Goal: Answer question/provide support

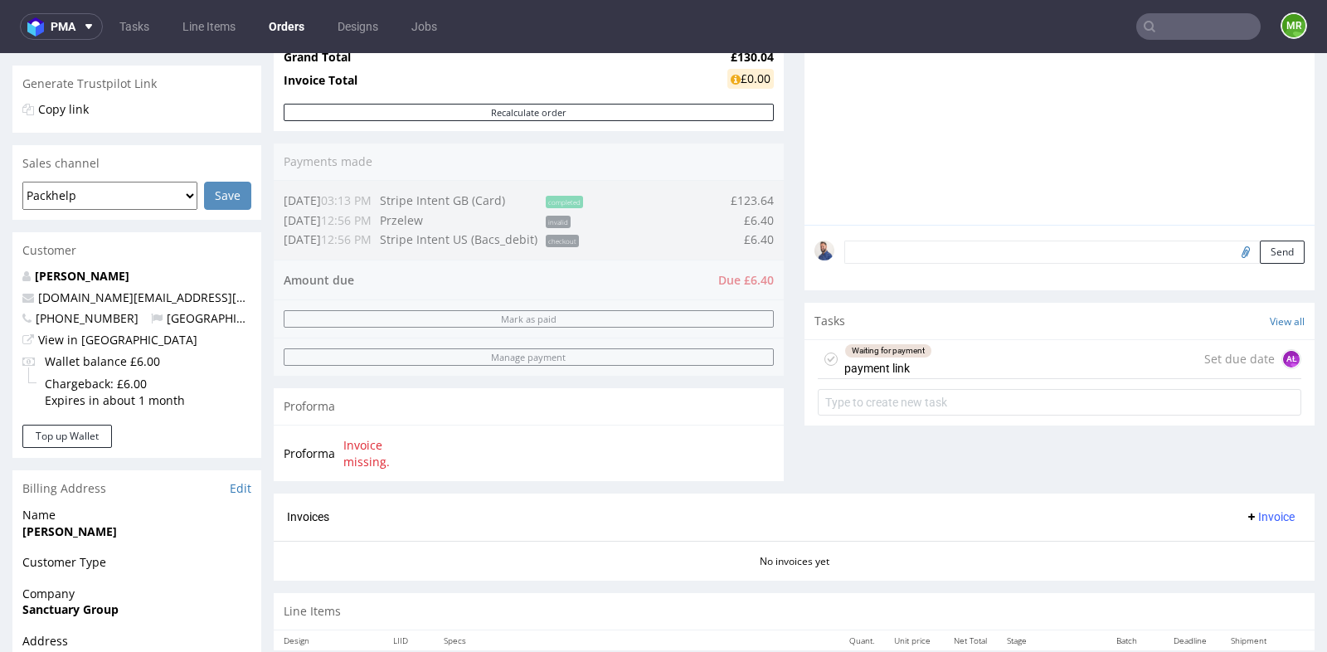
scroll to position [22, 0]
click at [1196, 27] on input "text" at bounding box center [1198, 26] width 124 height 27
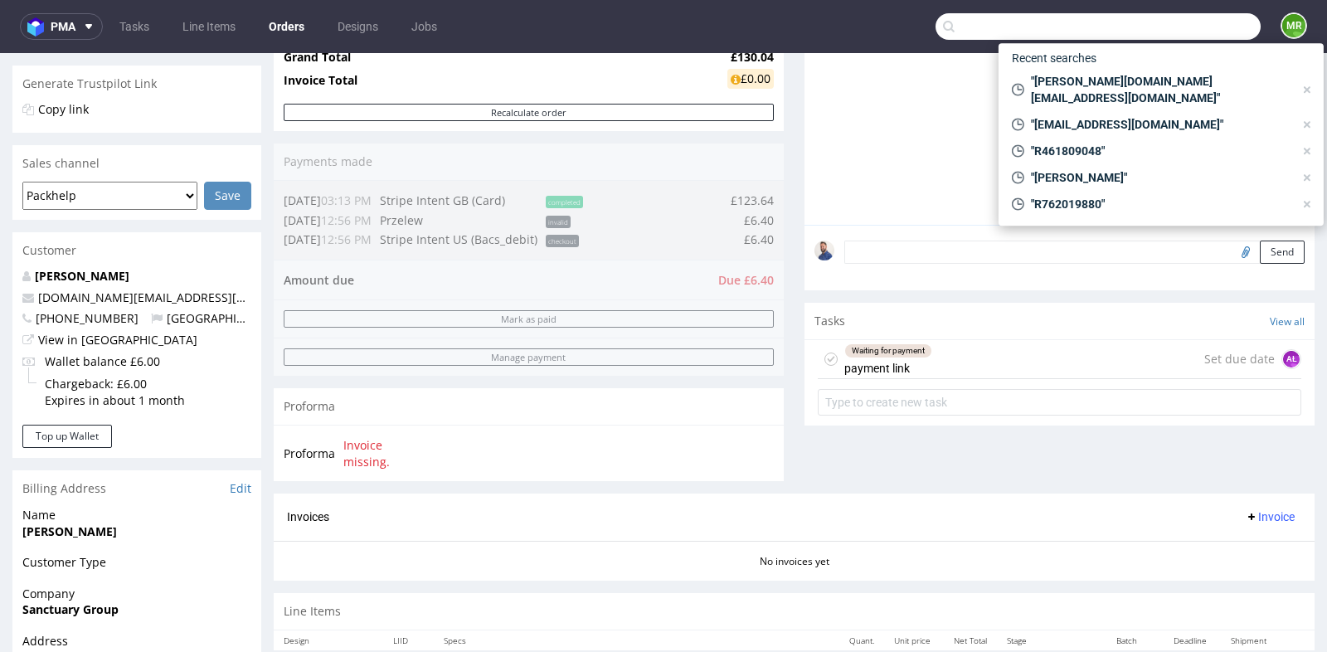
paste input "nexus.biznes@gmail.com"
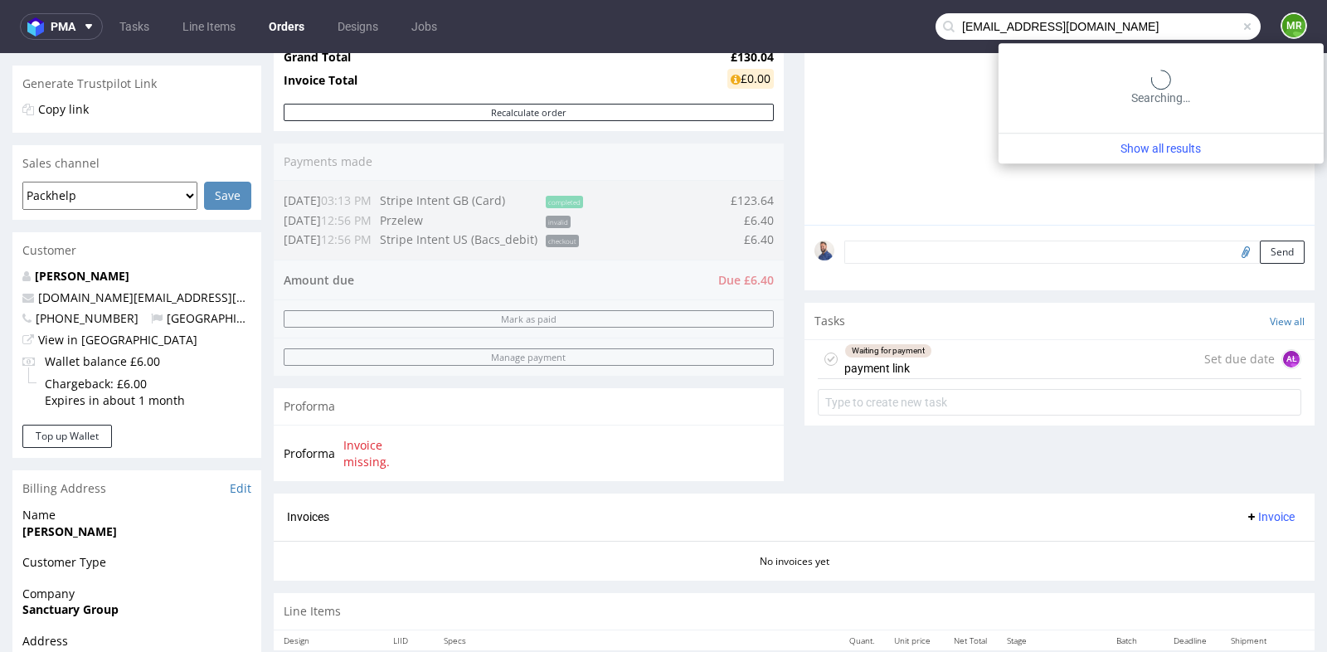
type input "nexus.biznes@gmail.com"
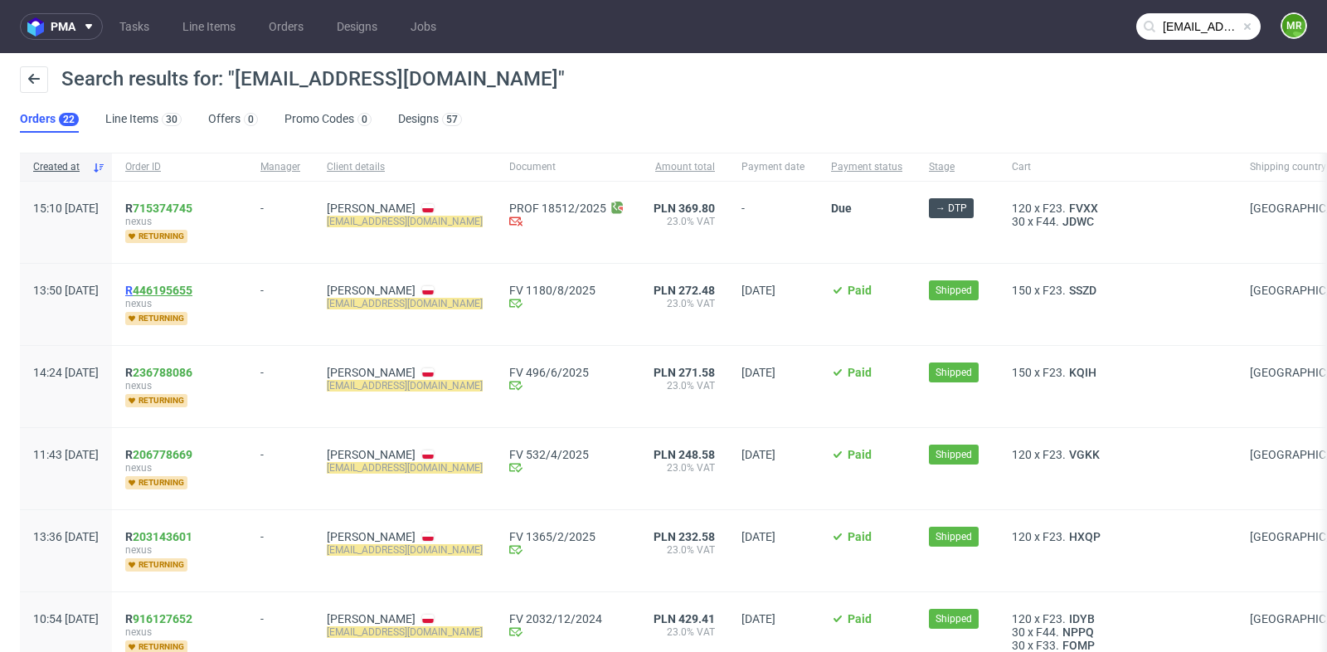
click at [192, 288] on link "446195655" at bounding box center [163, 290] width 60 height 13
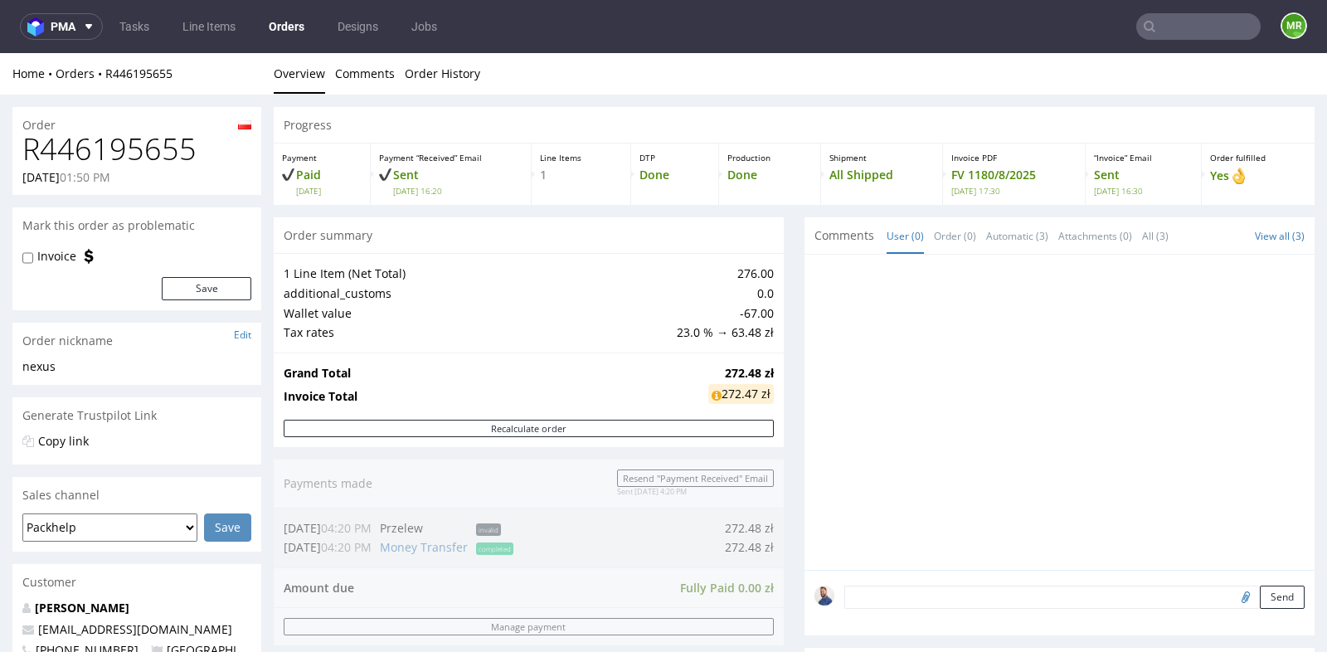
click at [1186, 28] on input "text" at bounding box center [1198, 26] width 124 height 27
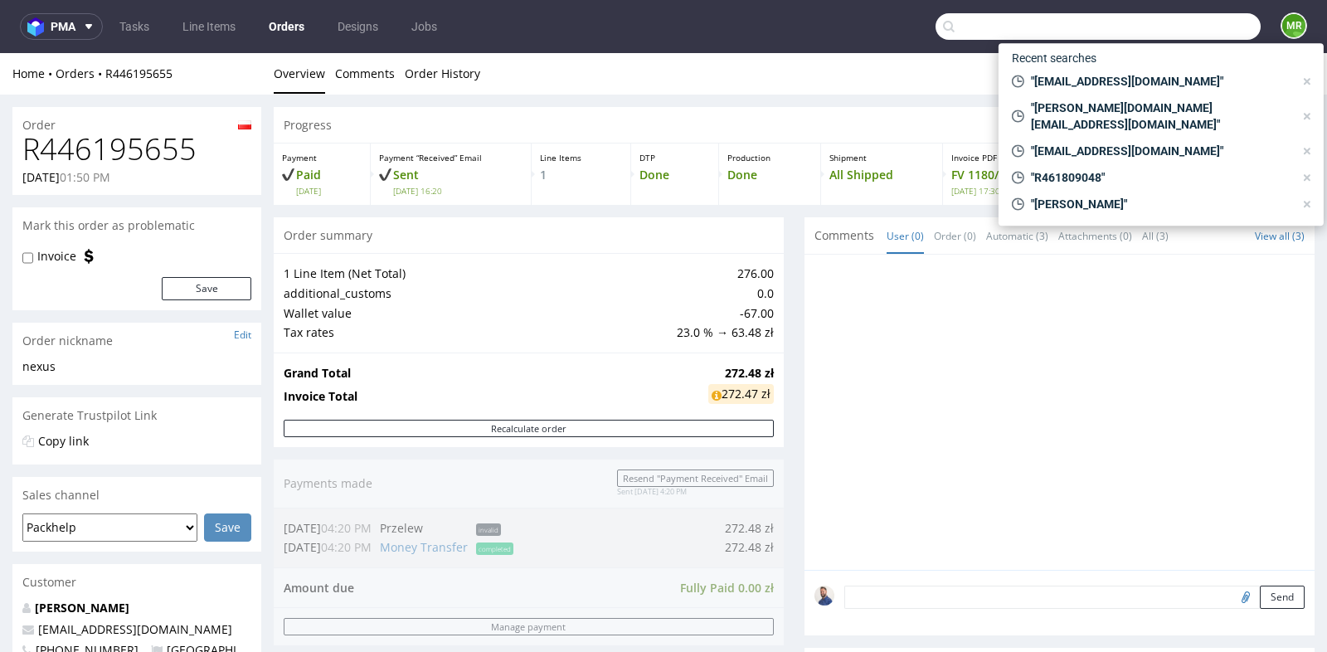
paste input "R917290812"
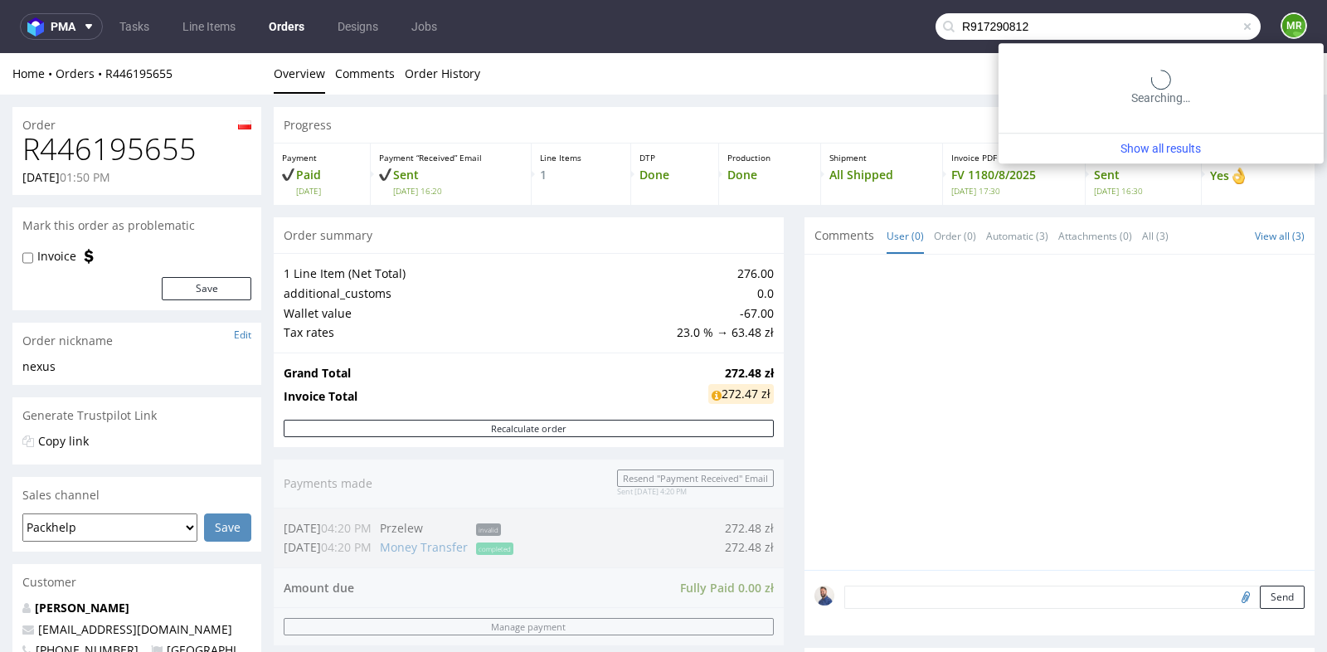
type input "R917290812"
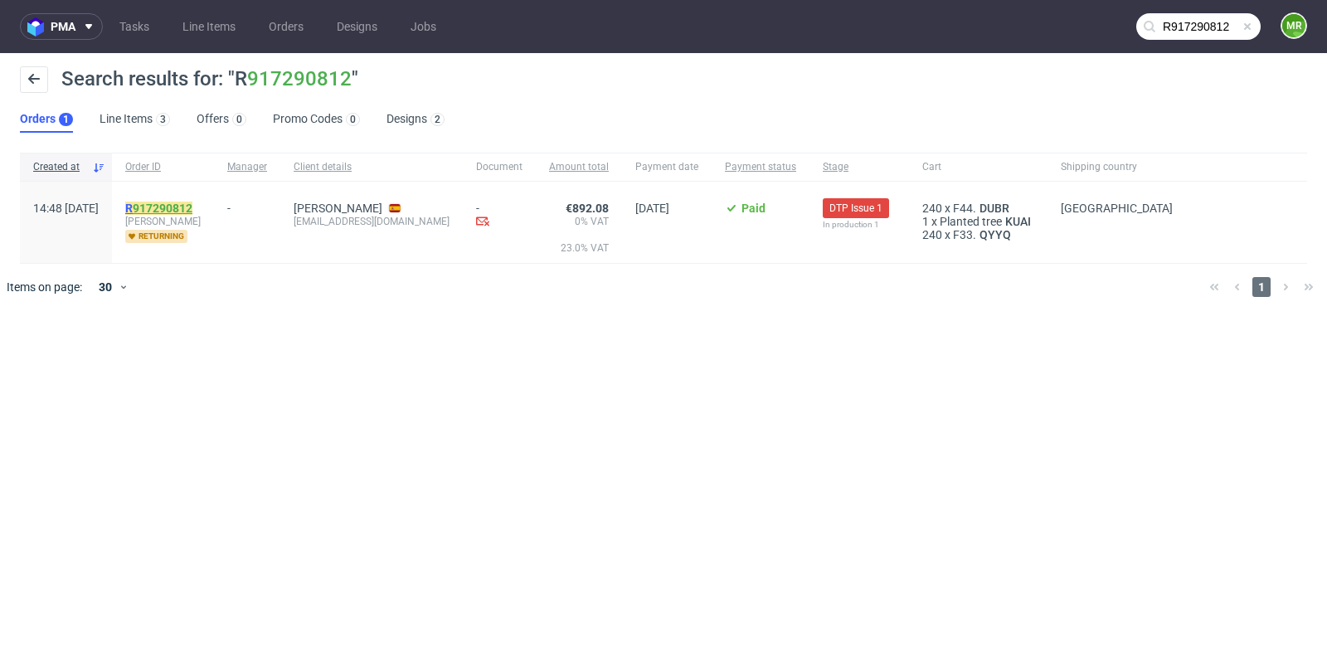
click at [192, 205] on link "917290812" at bounding box center [163, 208] width 60 height 13
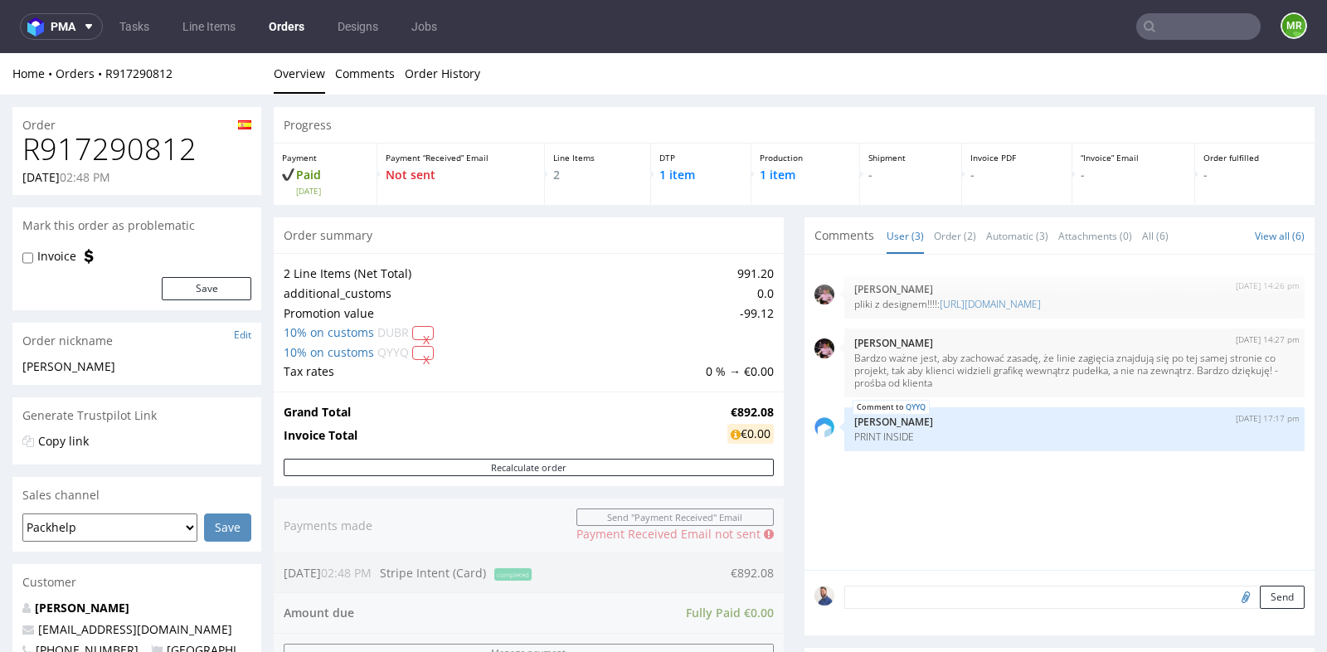
click at [788, 430] on div "Progress Payment Paid Fri 22 Aug Payment “Received” Email Not sent Line Items 2…" at bounding box center [794, 651] width 1041 height 1089
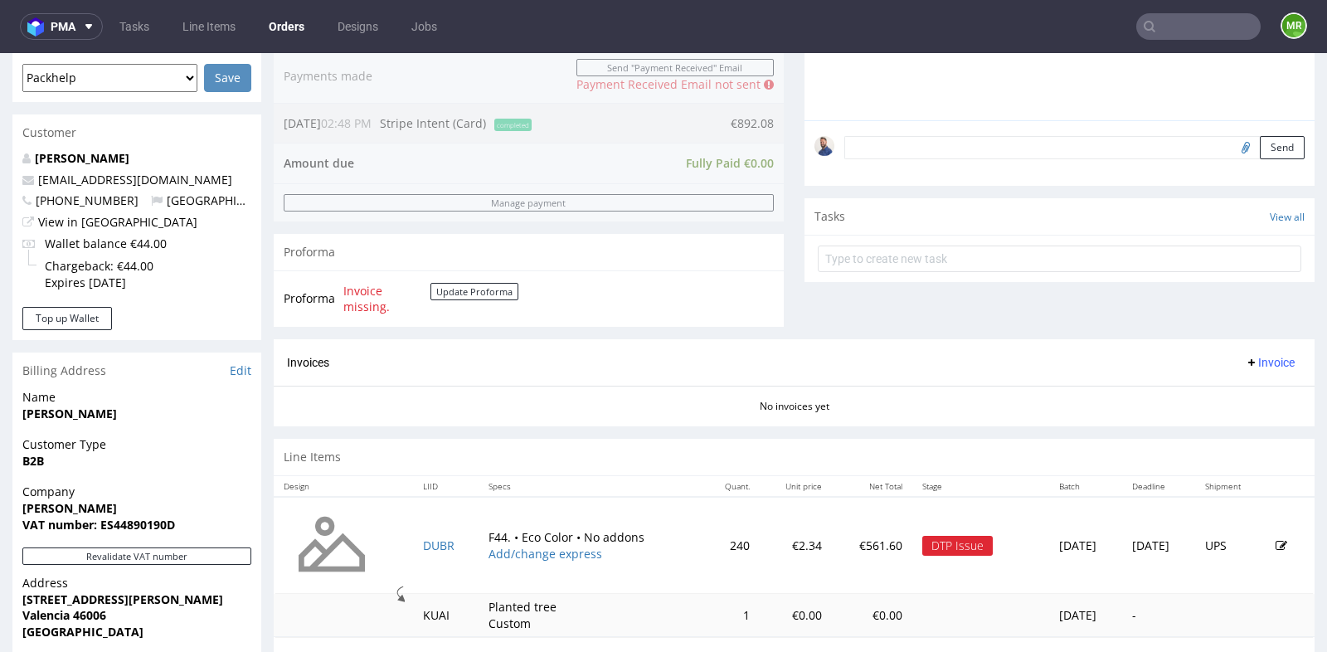
scroll to position [479, 0]
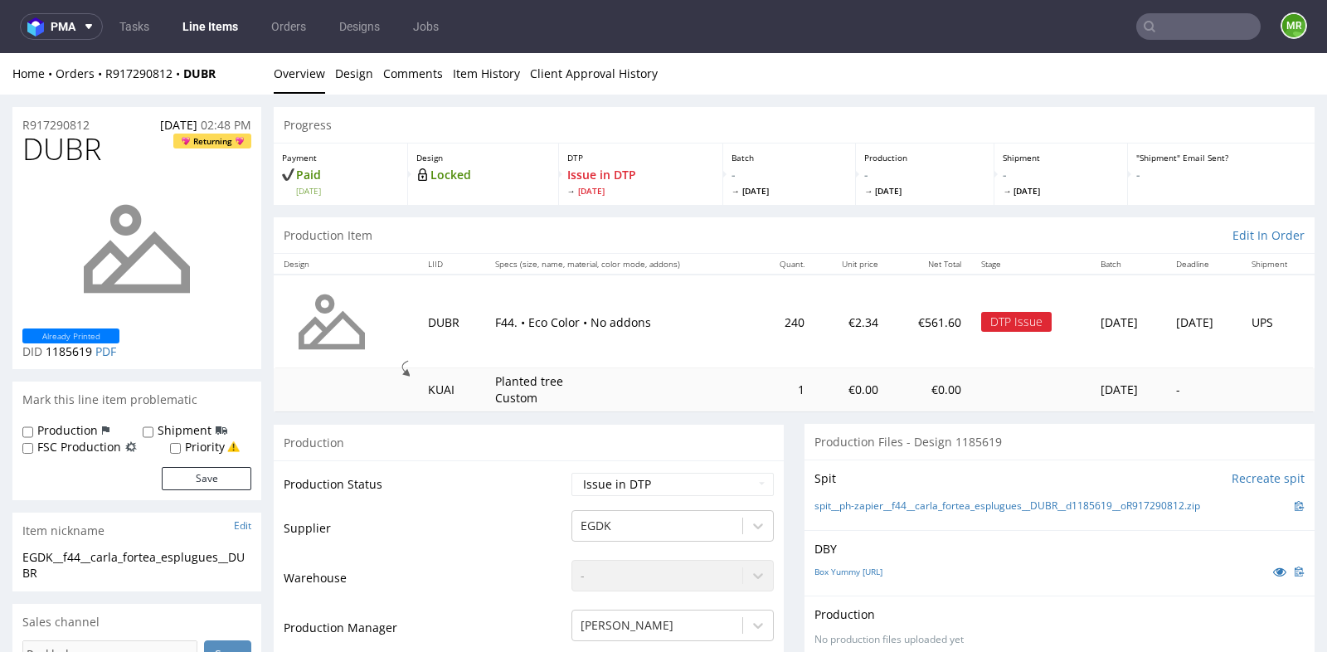
scroll to position [4, 0]
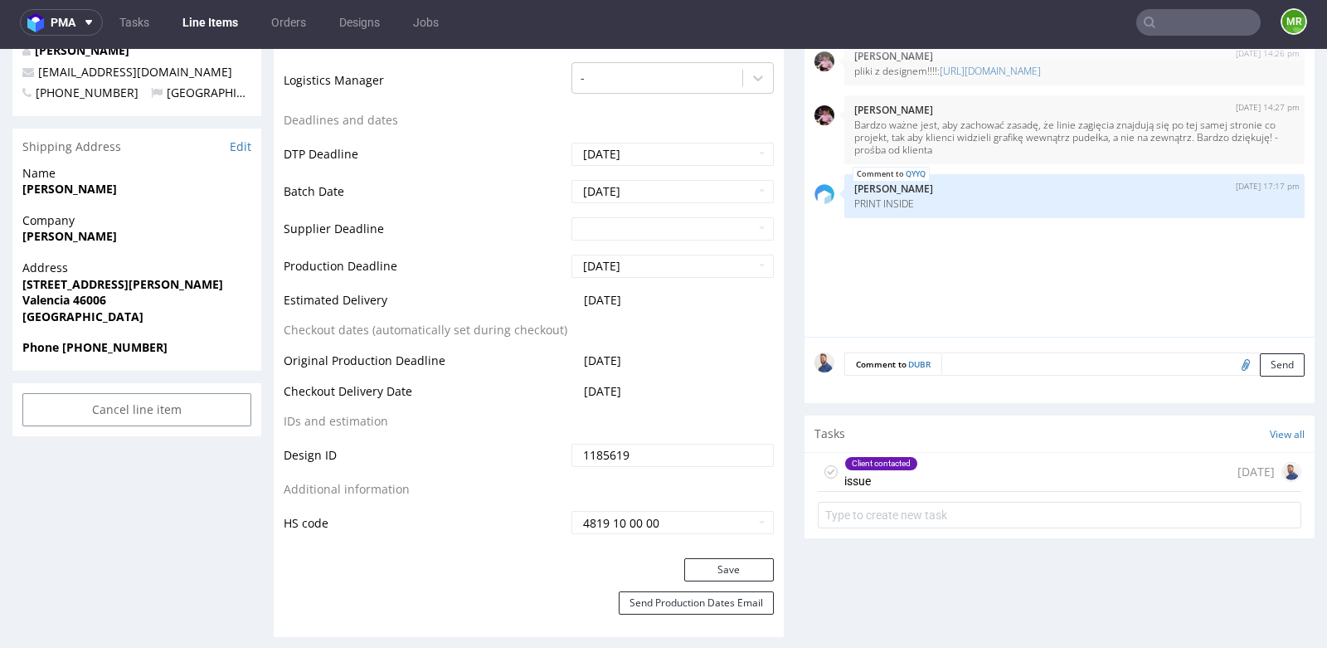
scroll to position [700, 0]
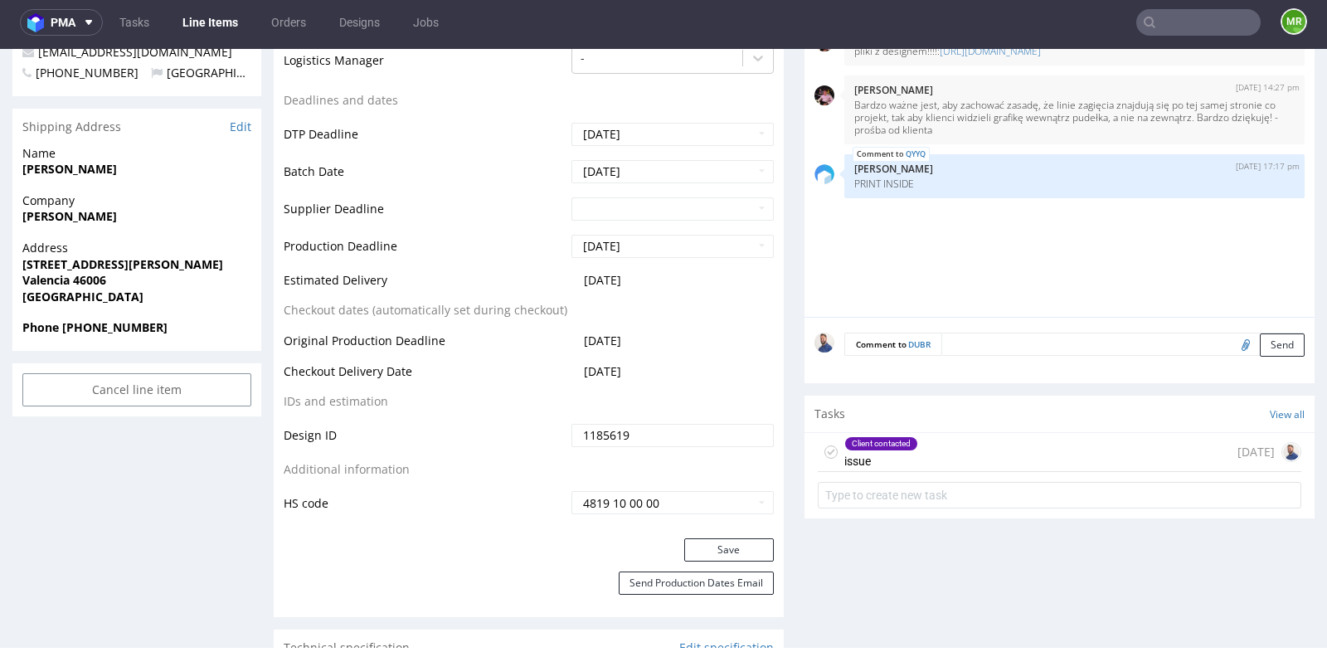
click at [933, 445] on div "Client contacted issue 7 days ago" at bounding box center [1060, 452] width 484 height 39
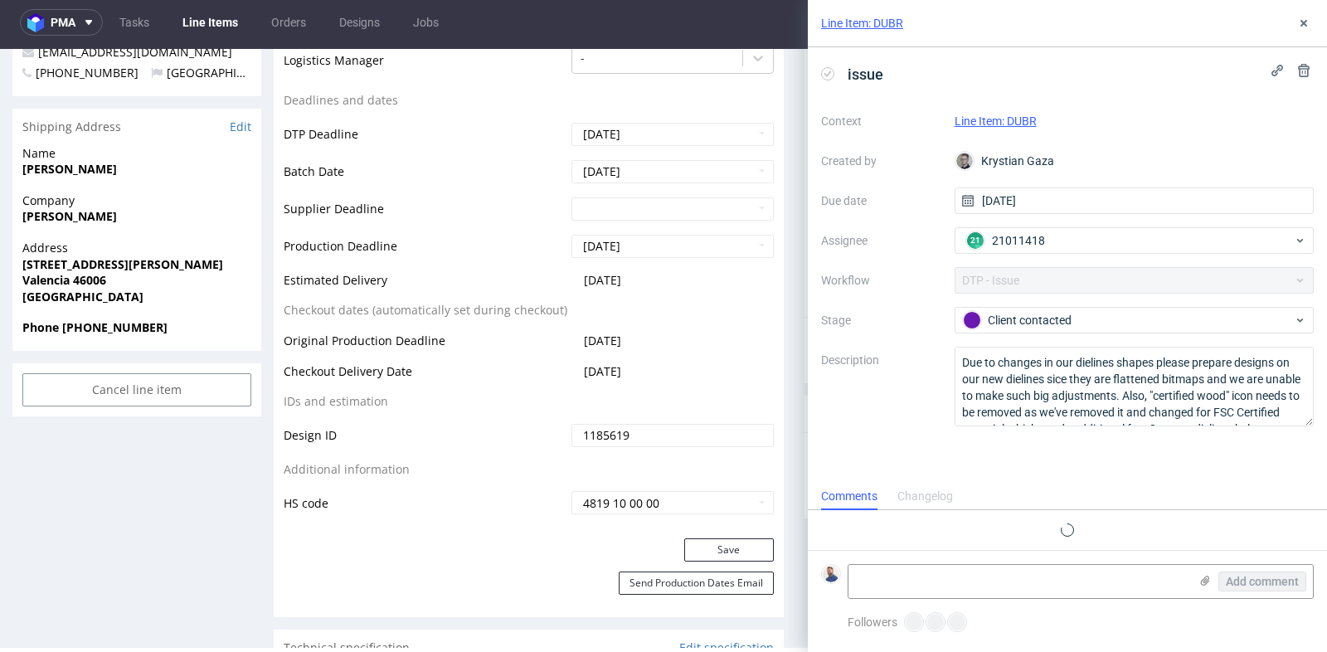
scroll to position [21, 0]
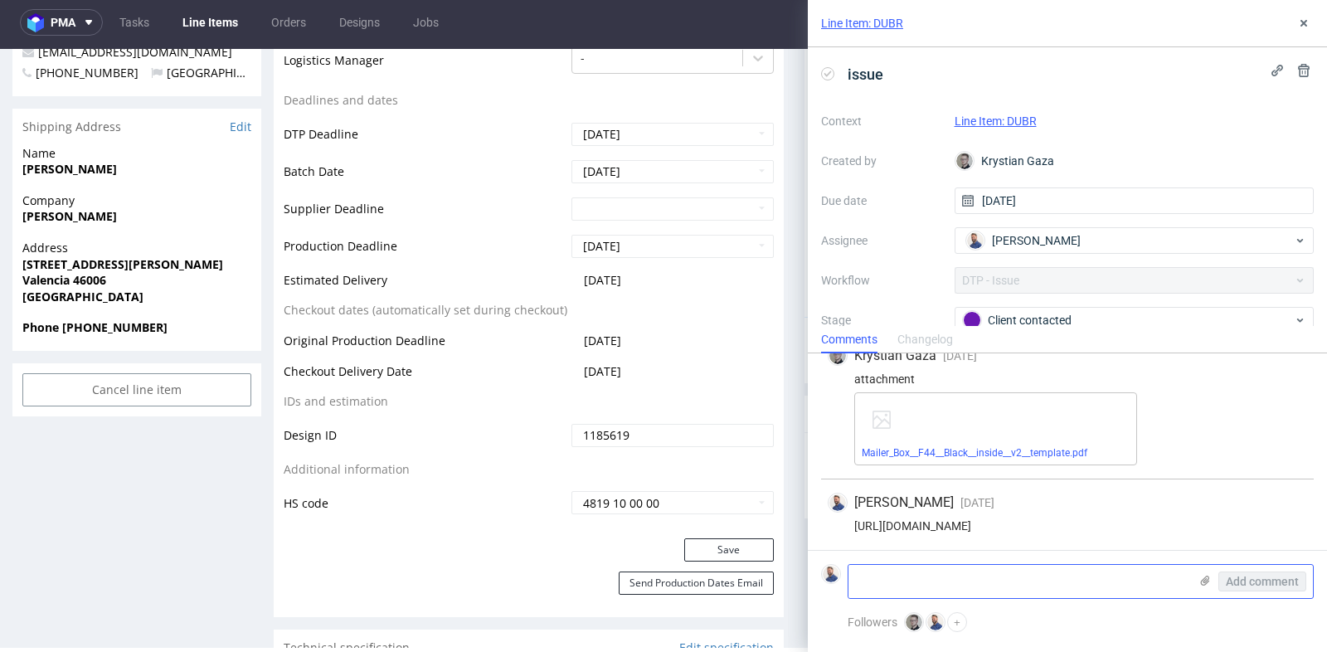
click at [949, 590] on textarea at bounding box center [1019, 581] width 340 height 33
type textarea "Klientka wysłała pliki"
click at [1208, 583] on use at bounding box center [1205, 581] width 9 height 10
click at [0, 0] on input "file" at bounding box center [0, 0] width 0 height 0
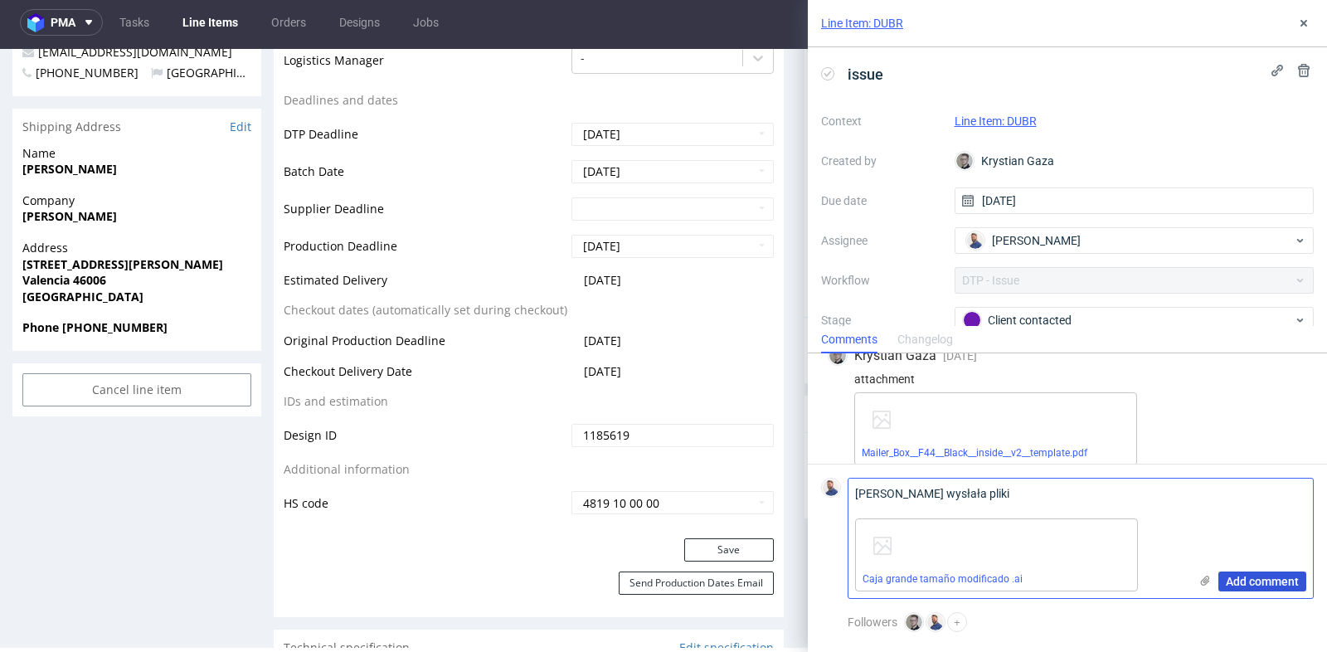
click at [1253, 586] on span "Add comment" at bounding box center [1262, 582] width 73 height 12
click at [1305, 25] on use at bounding box center [1304, 23] width 7 height 7
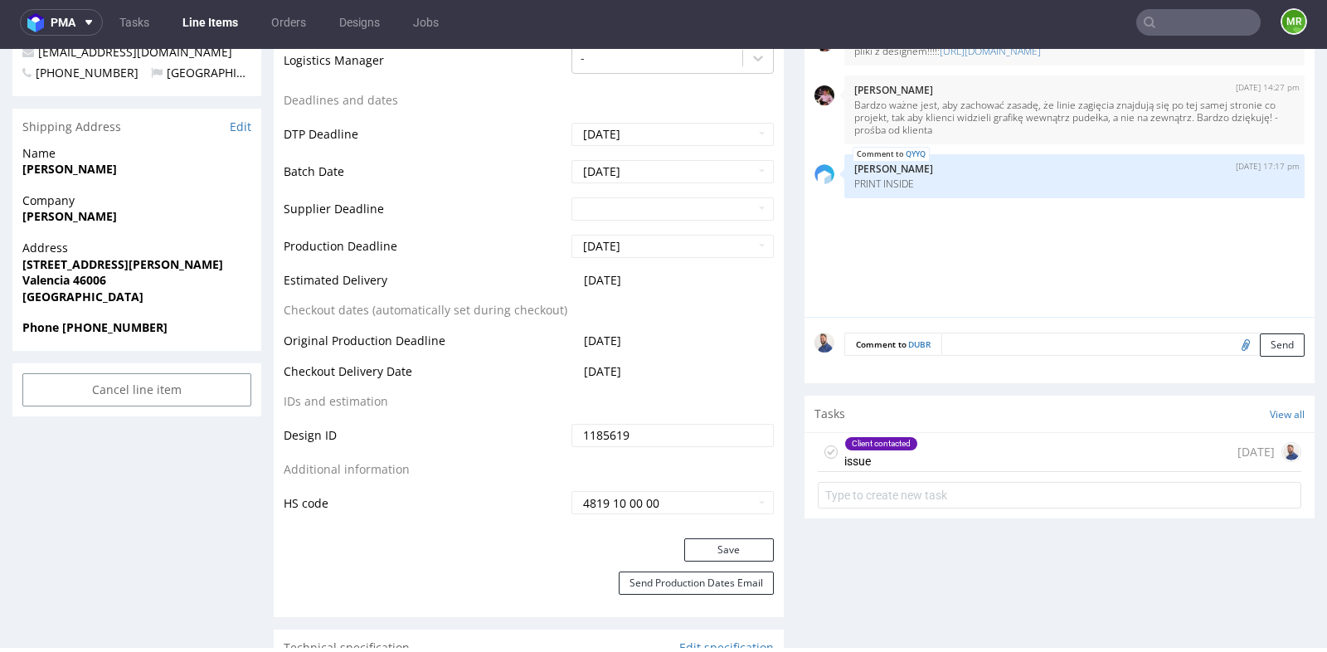
click at [965, 455] on div "Client contacted issue 7 days ago" at bounding box center [1060, 452] width 484 height 39
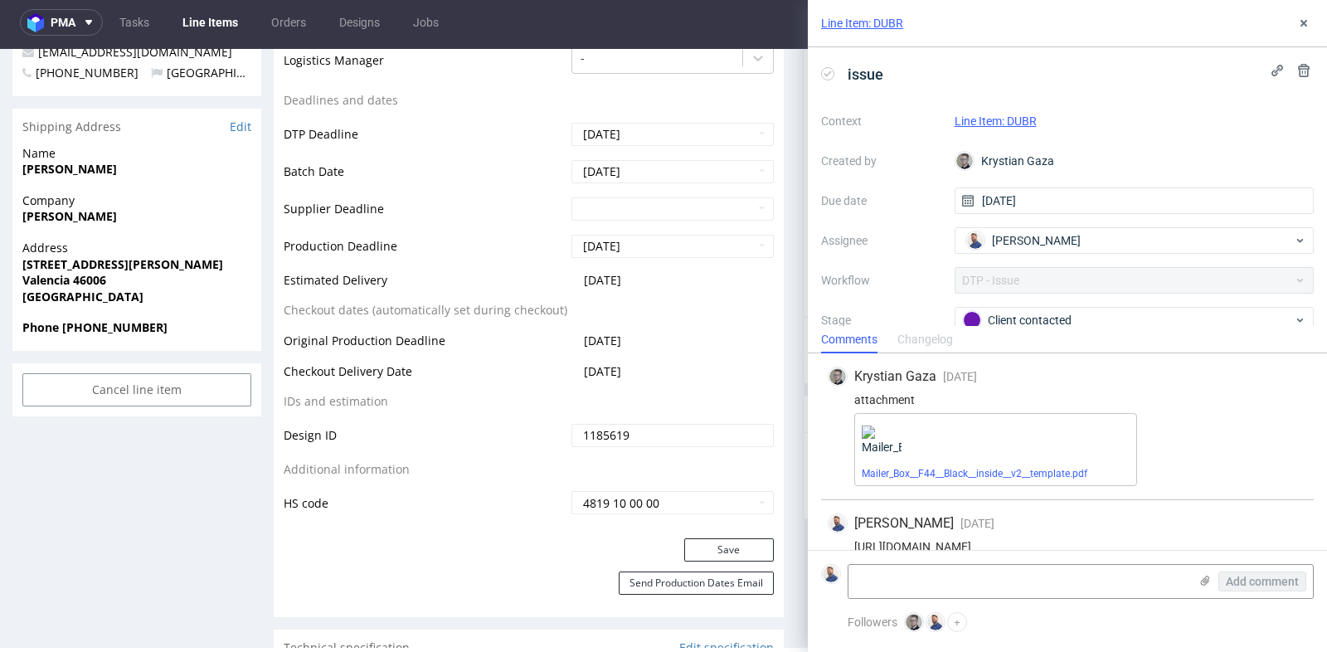
scroll to position [21, 0]
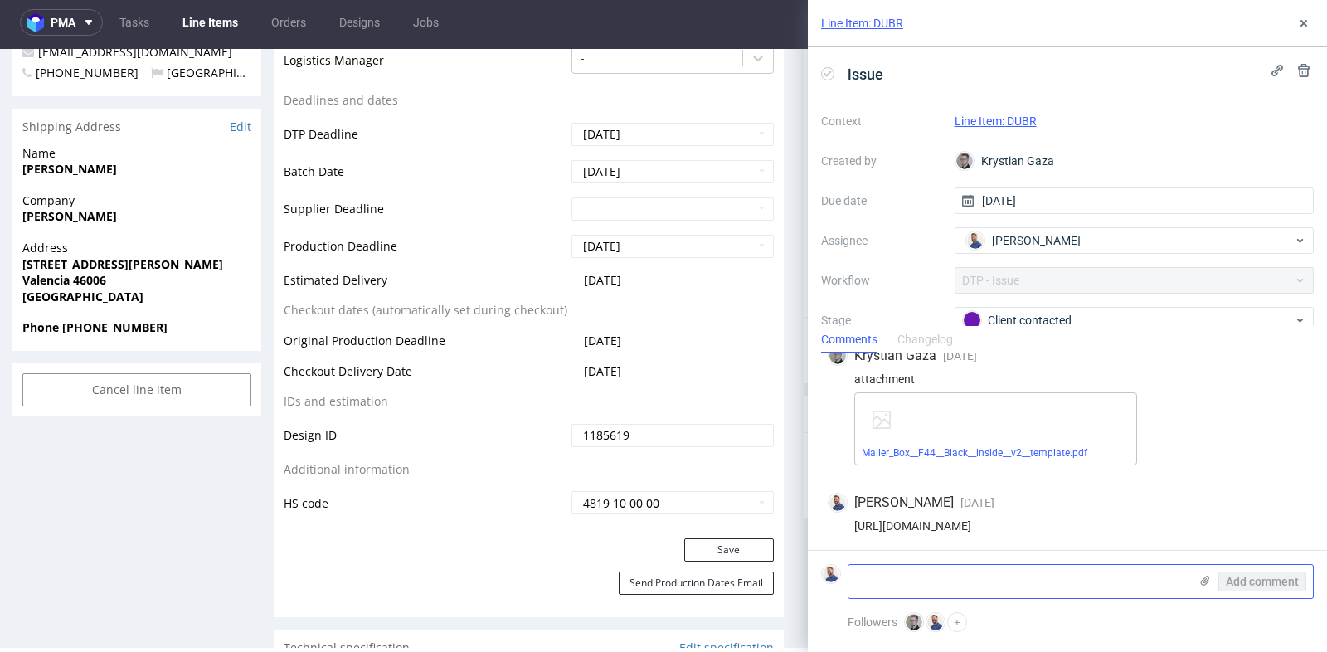
click at [1003, 573] on textarea at bounding box center [1019, 581] width 340 height 33
type textarea "Klientka wysyła plik"
click at [1207, 586] on icon at bounding box center [1205, 580] width 13 height 13
click at [0, 0] on input "file" at bounding box center [0, 0] width 0 height 0
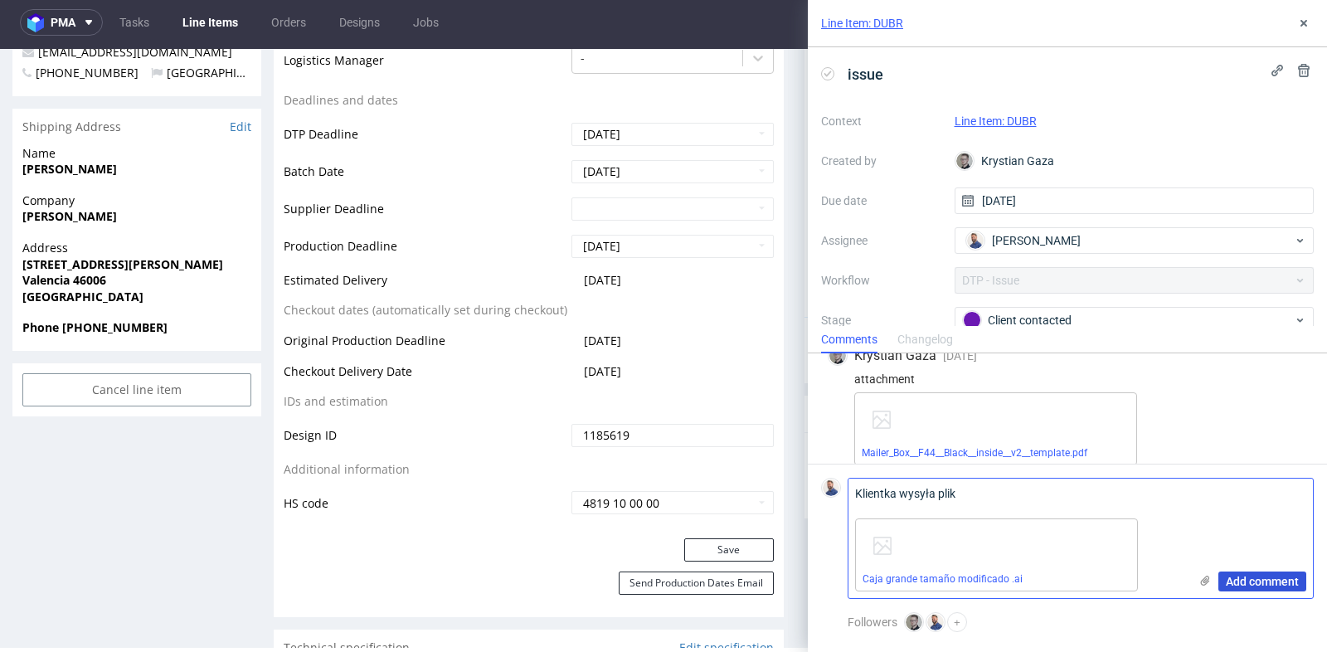
click at [1260, 585] on span "Add comment" at bounding box center [1262, 582] width 73 height 12
click at [1300, 20] on icon at bounding box center [1303, 23] width 13 height 13
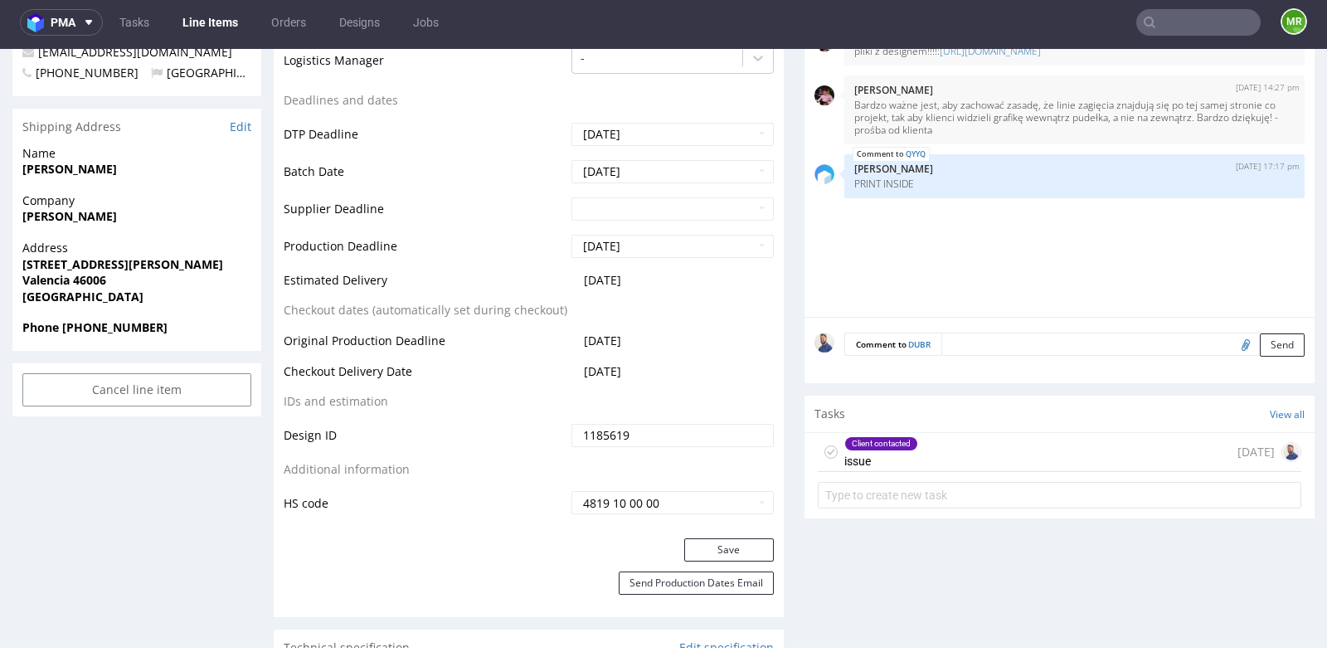
click at [1063, 447] on div "Client contacted issue 7 days ago" at bounding box center [1060, 452] width 484 height 39
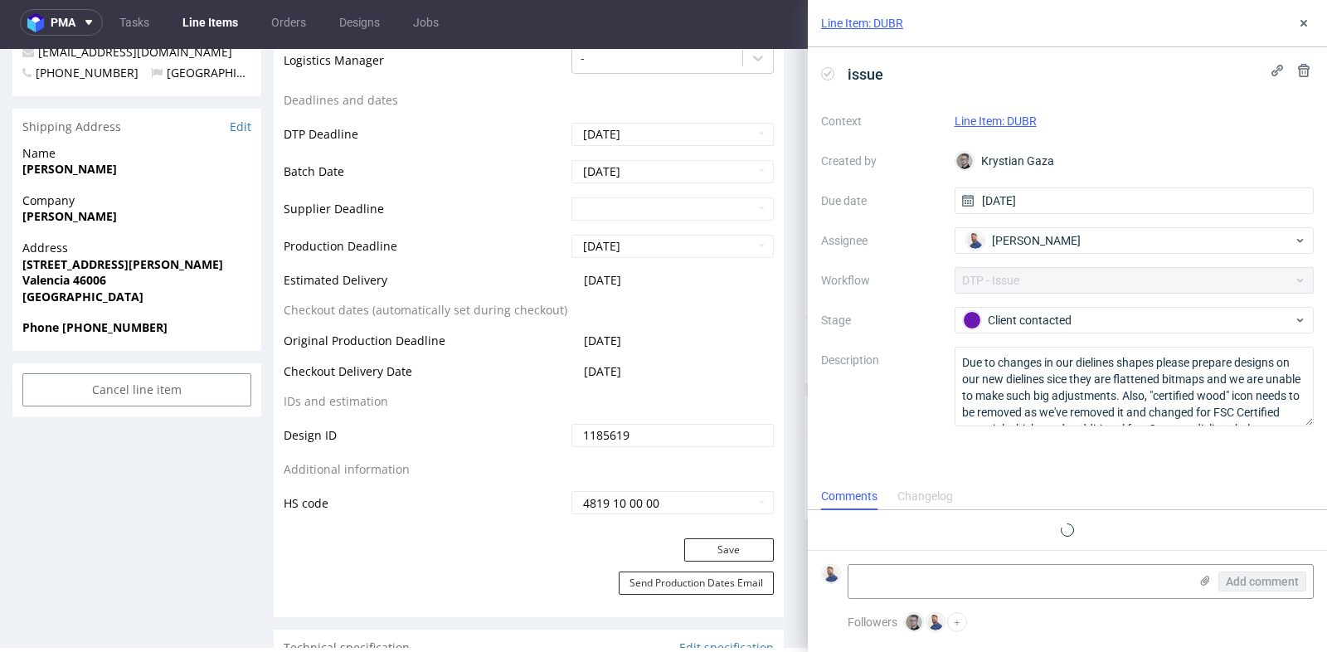
scroll to position [21, 0]
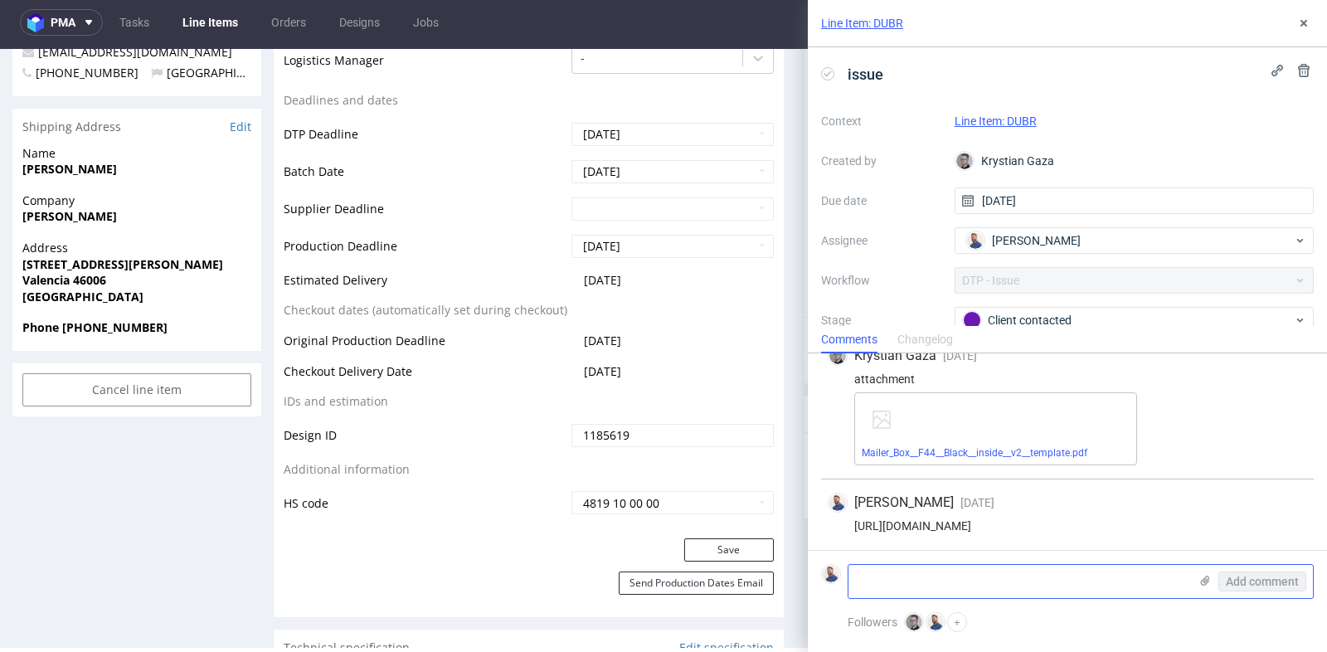
click at [1050, 575] on textarea at bounding box center [1019, 581] width 340 height 33
paste textarea "https://wetransfer.com/downloads/eeda64621e06523e42754889d1567d3320250903125438…"
type textarea "https://wetransfer.com/downloads/eeda64621e06523e42754889d1567d3320250903125438…"
click at [1262, 582] on span "Add comment" at bounding box center [1262, 582] width 73 height 12
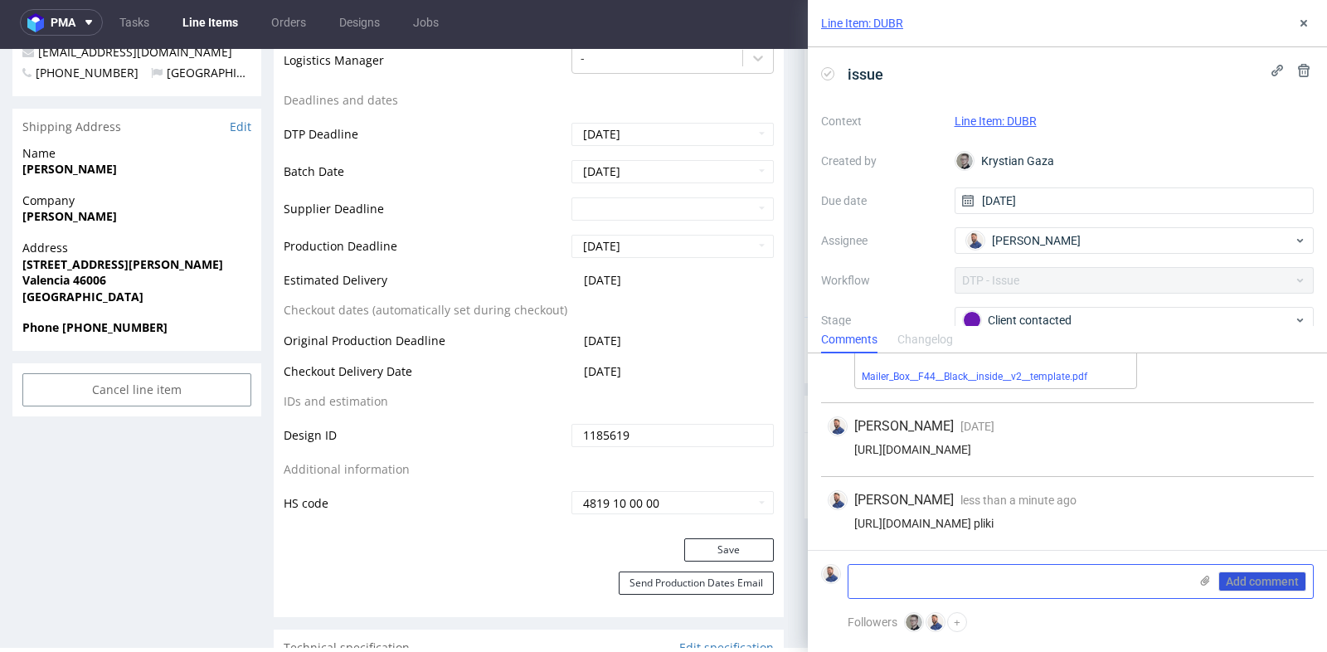
scroll to position [121, 0]
click at [1307, 22] on icon at bounding box center [1303, 23] width 13 height 13
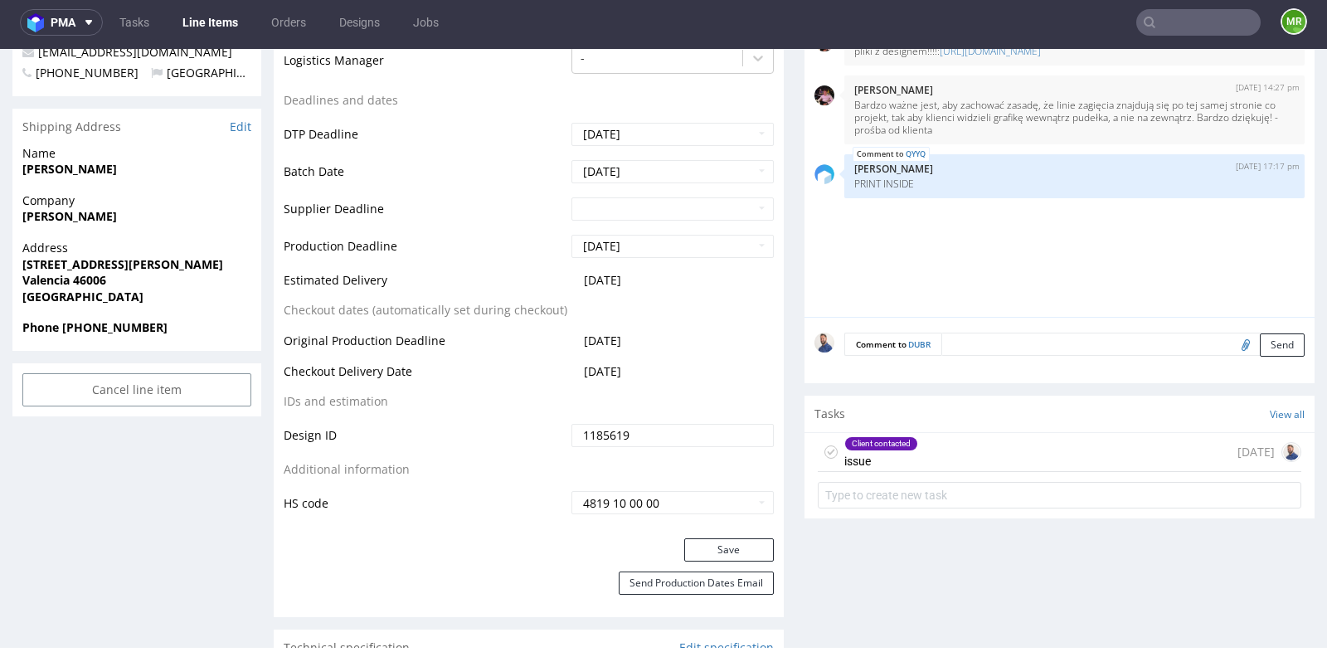
click at [773, 178] on div "Production Status Waiting for Artwork Waiting for Diecut Waiting for Mockup Wai…" at bounding box center [529, 147] width 510 height 782
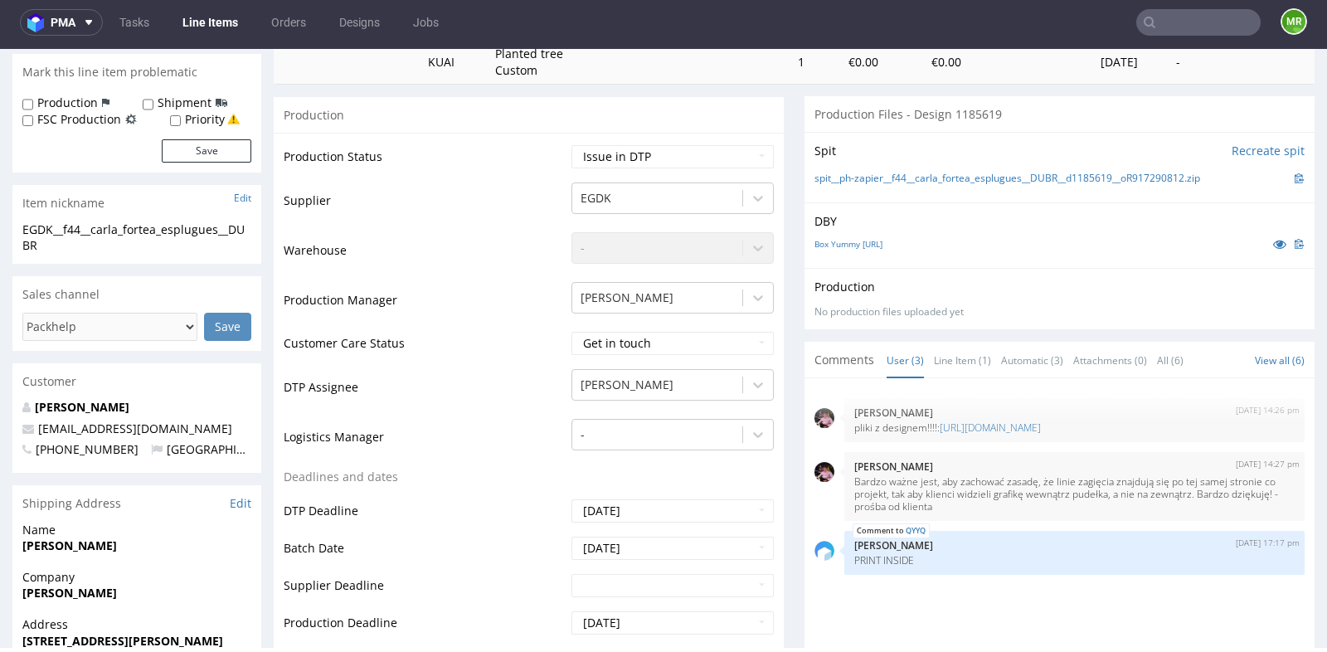
scroll to position [294, 0]
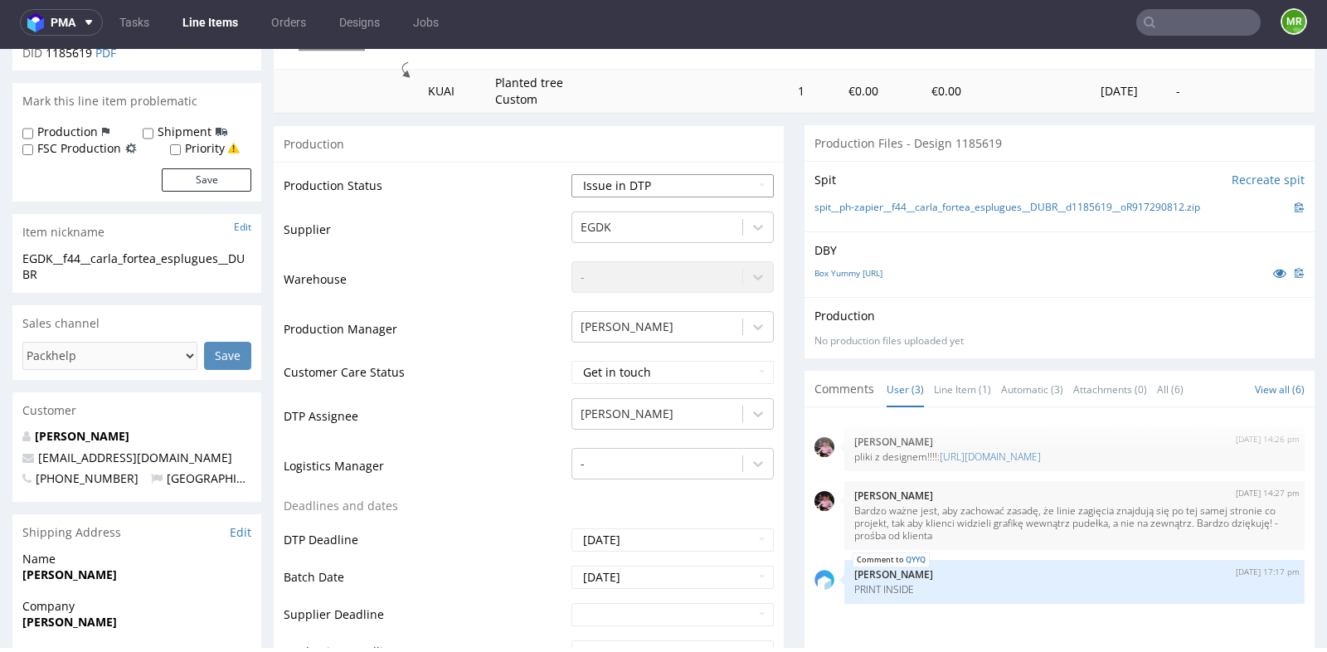
click at [737, 184] on select "Waiting for Artwork Waiting for Diecut Waiting for Mockup Waiting for DTP Waiti…" at bounding box center [673, 185] width 202 height 23
select select "back_for_dtp"
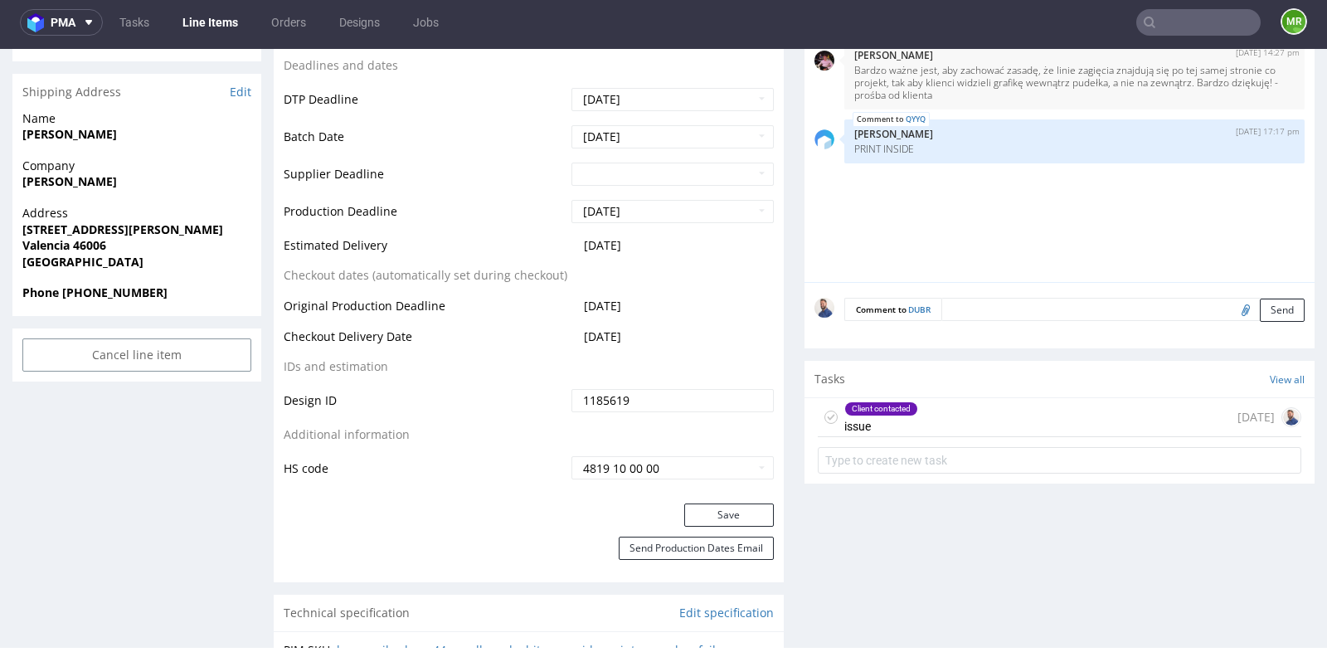
scroll to position [737, 0]
click at [708, 512] on button "Save" at bounding box center [729, 513] width 90 height 23
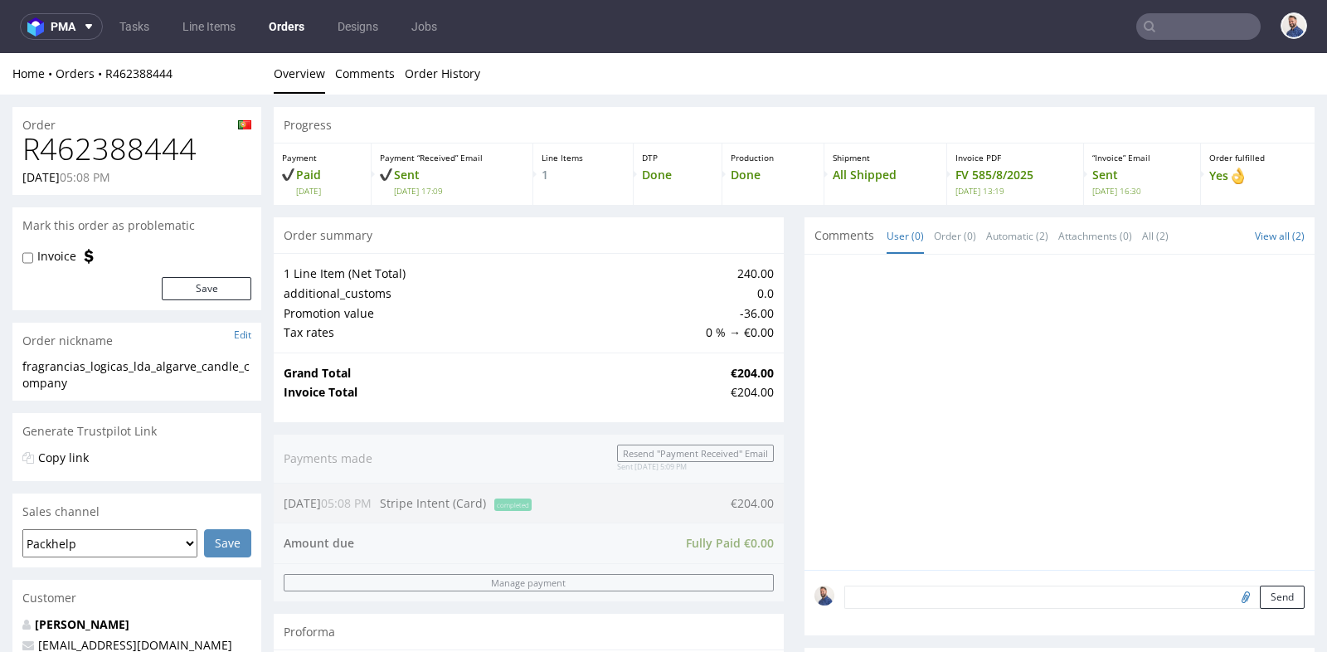
click at [805, 414] on div at bounding box center [1060, 412] width 510 height 315
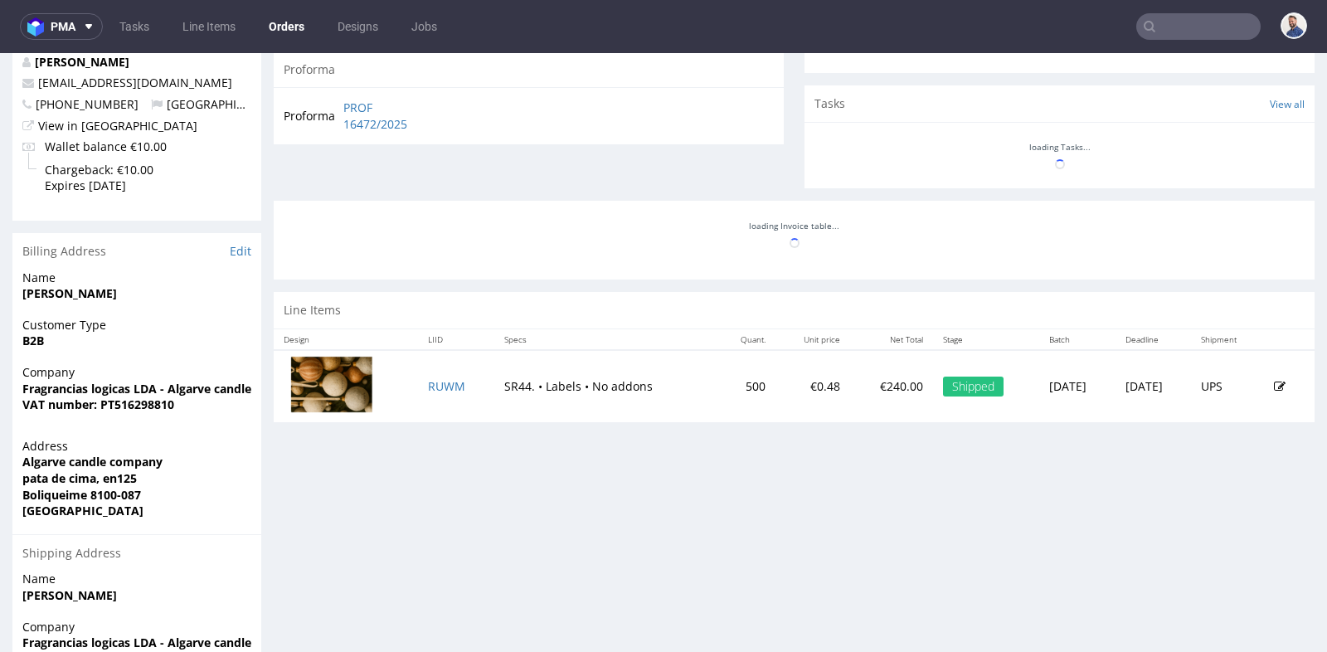
scroll to position [590, 0]
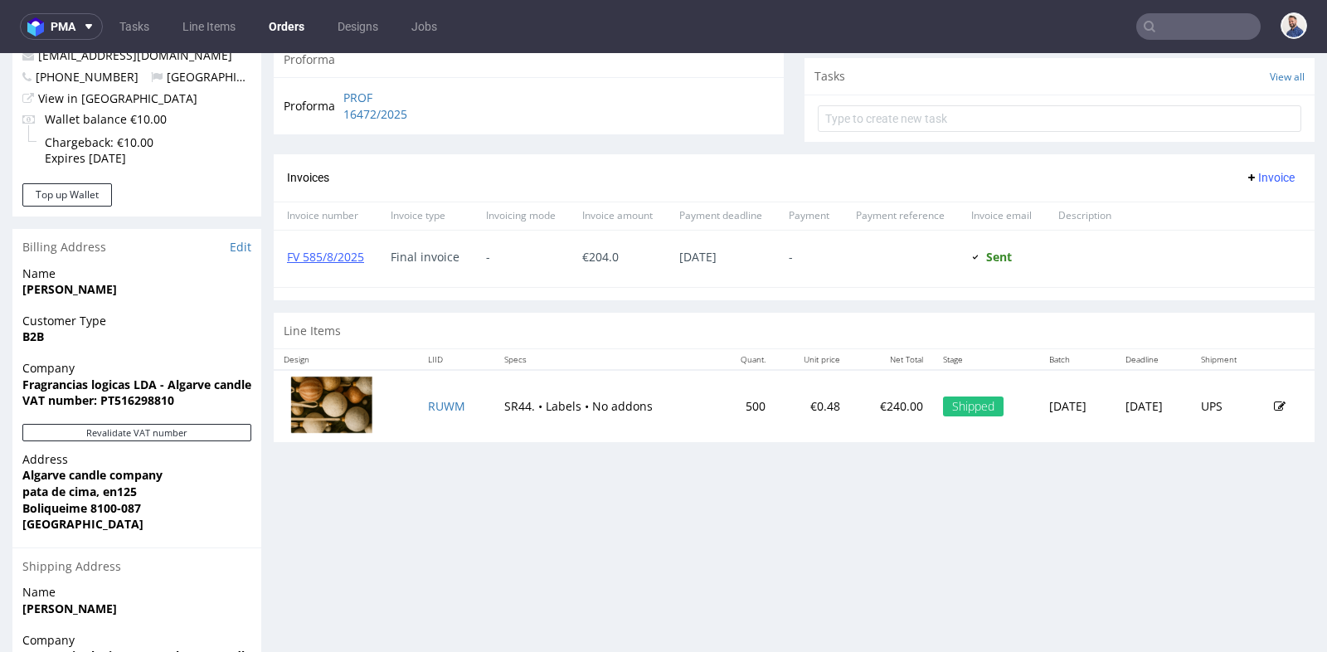
click at [331, 406] on img at bounding box center [331, 404] width 83 height 57
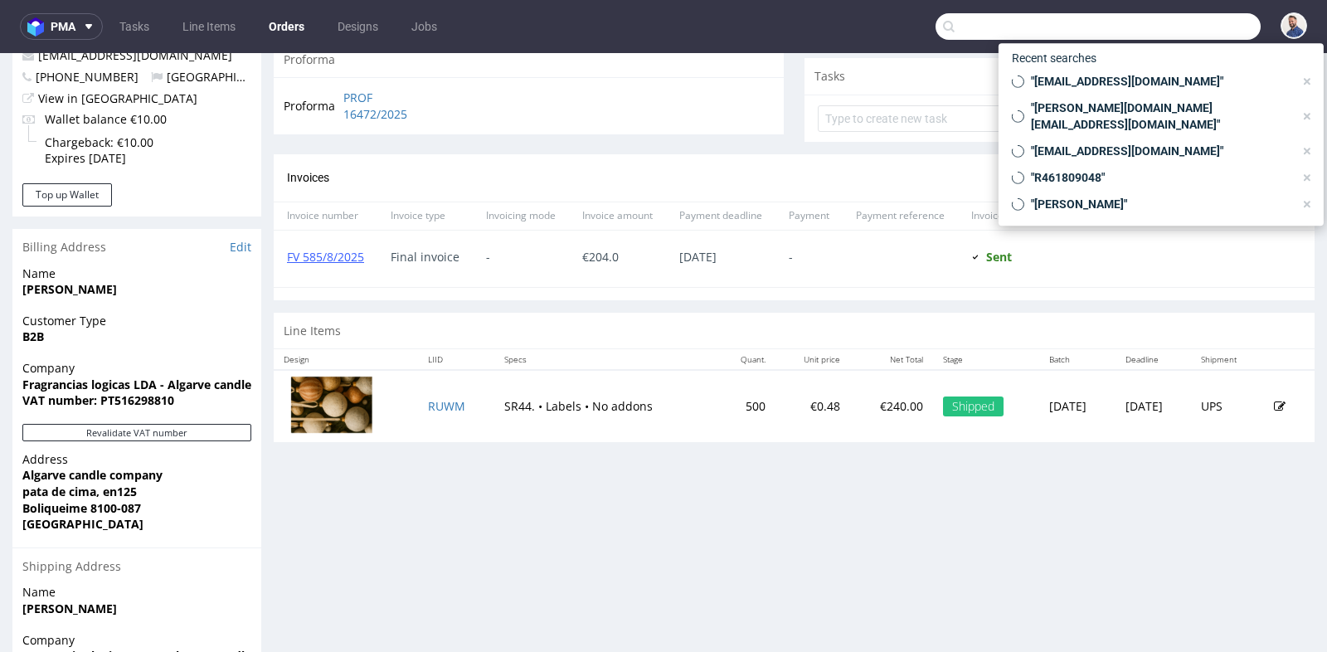
click at [1191, 24] on input "text" at bounding box center [1098, 26] width 325 height 27
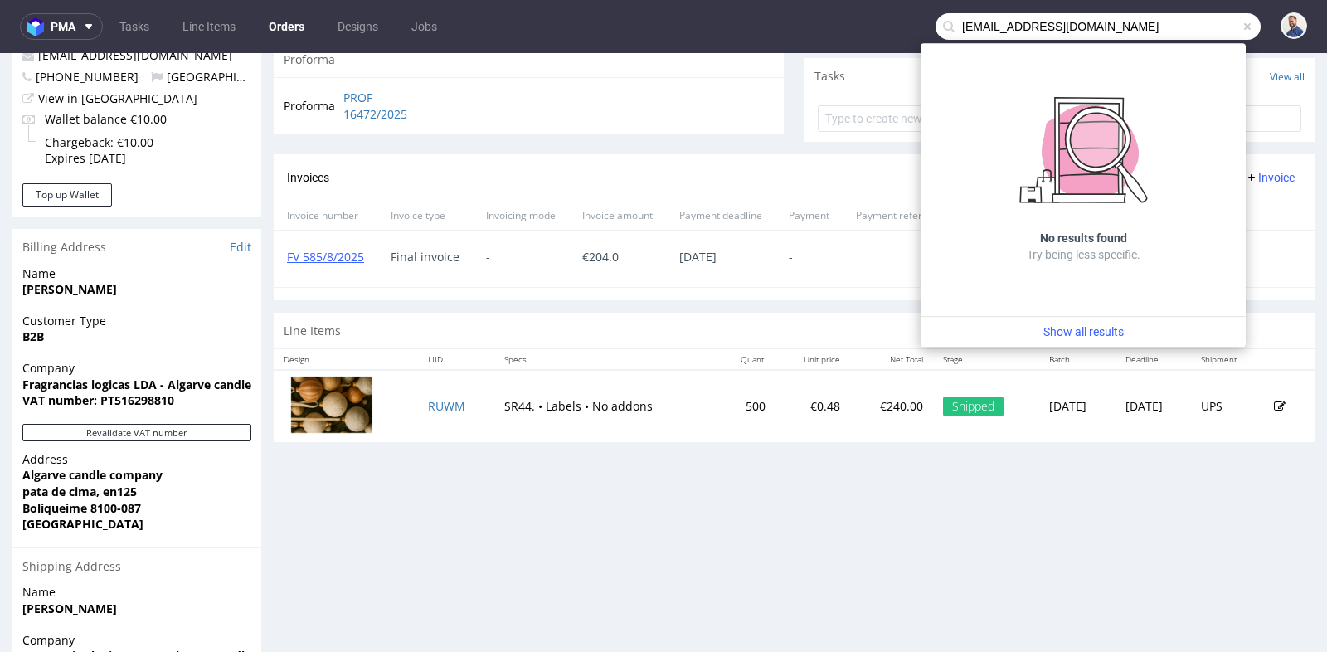
click at [1014, 29] on input "[EMAIL_ADDRESS][DOMAIN_NAME]" at bounding box center [1098, 26] width 325 height 27
type input "[EMAIL_ADDRESS][DOMAIN_NAME]"
click at [1047, 36] on input "[EMAIL_ADDRESS][DOMAIN_NAME]" at bounding box center [1098, 26] width 325 height 27
